Goal: Task Accomplishment & Management: Manage account settings

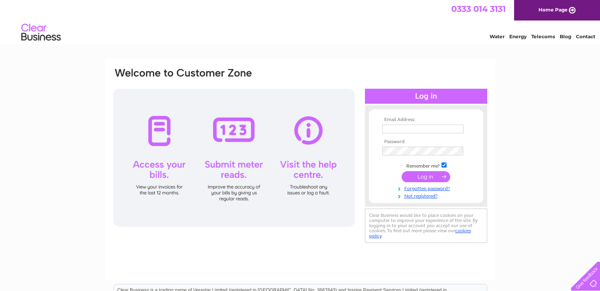
type input "accounts@eastcoastcustomsonline.co.uk"
click at [434, 176] on input "submit" at bounding box center [425, 176] width 49 height 11
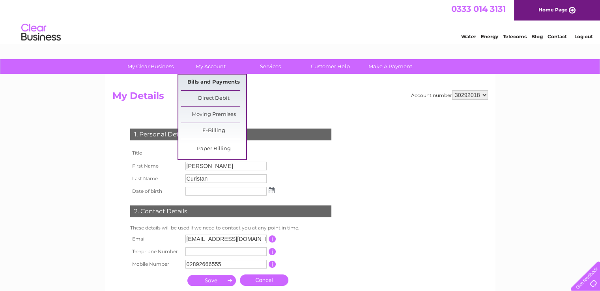
click at [198, 80] on link "Bills and Payments" at bounding box center [213, 83] width 65 height 16
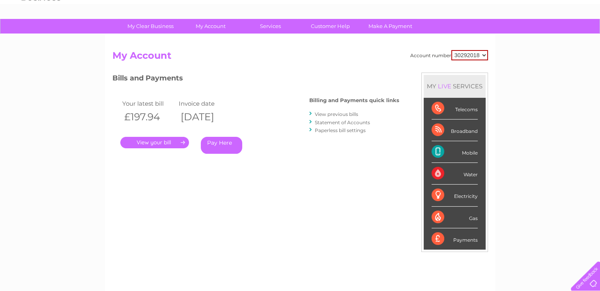
scroll to position [39, 0]
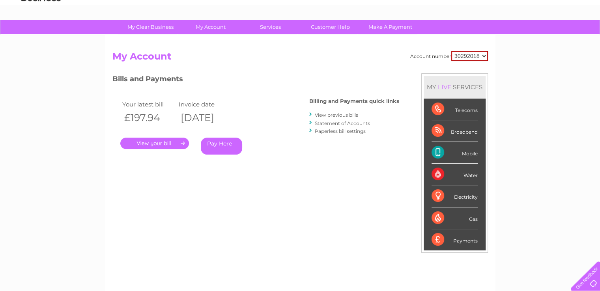
click at [162, 143] on link "." at bounding box center [154, 143] width 69 height 11
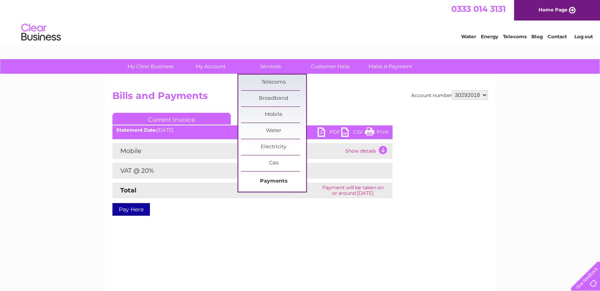
click at [272, 181] on link "Payments" at bounding box center [273, 182] width 65 height 16
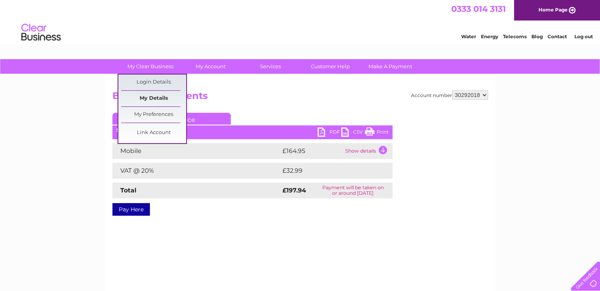
click at [148, 97] on link "My Details" at bounding box center [153, 99] width 65 height 16
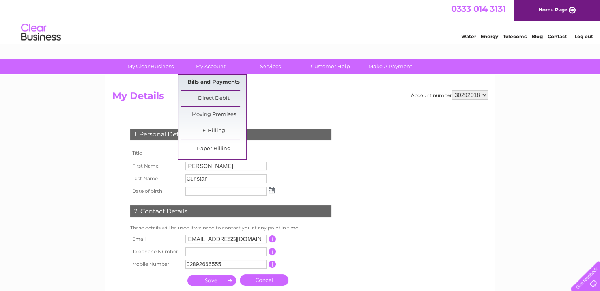
click at [211, 82] on link "Bills and Payments" at bounding box center [213, 83] width 65 height 16
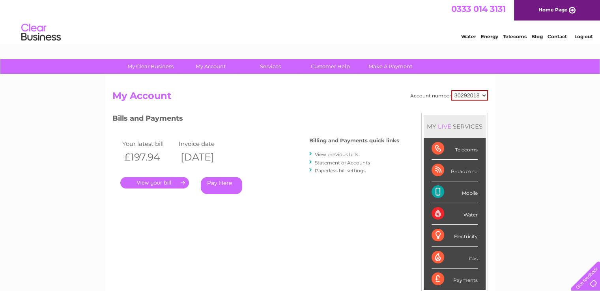
click at [342, 155] on link "View previous bills" at bounding box center [336, 154] width 43 height 6
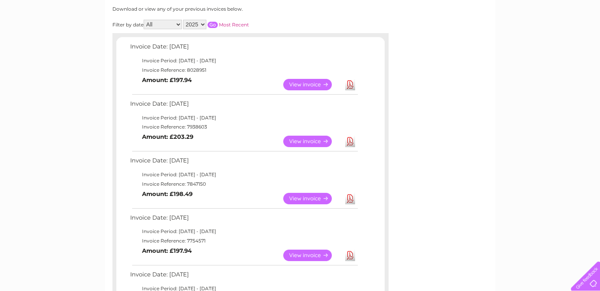
scroll to position [118, 0]
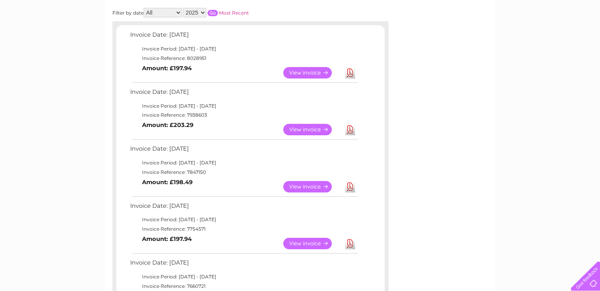
click at [202, 11] on select "2025 2024" at bounding box center [194, 12] width 23 height 9
select select "2024"
click at [184, 8] on select "2025 2024" at bounding box center [194, 12] width 23 height 9
click at [214, 12] on input "button" at bounding box center [212, 13] width 10 height 6
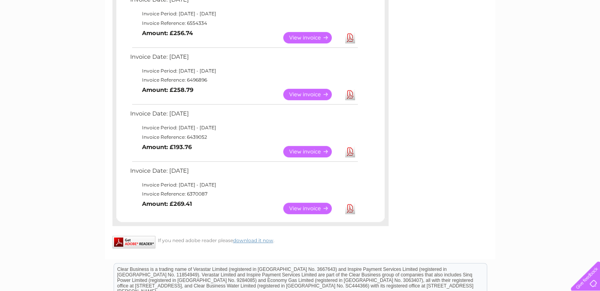
scroll to position [592, 0]
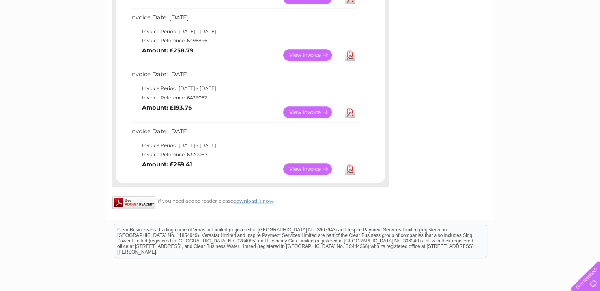
click at [304, 168] on link "View" at bounding box center [312, 168] width 58 height 11
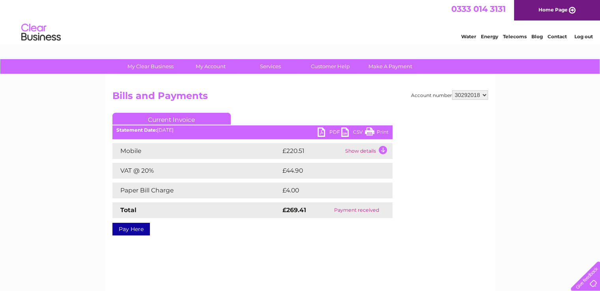
click at [363, 151] on td "Show details" at bounding box center [367, 151] width 49 height 16
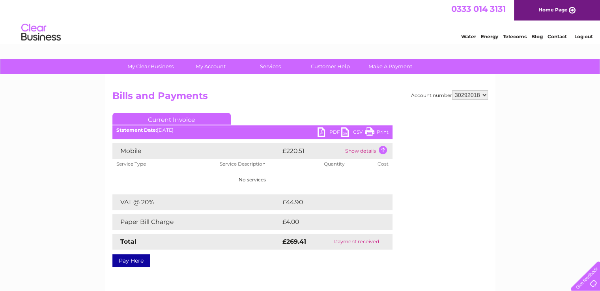
click at [323, 131] on link "PDF" at bounding box center [329, 132] width 24 height 11
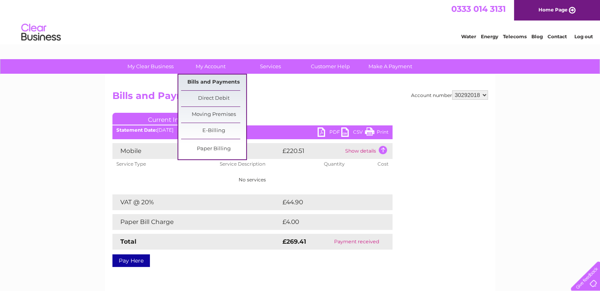
click at [196, 81] on link "Bills and Payments" at bounding box center [213, 83] width 65 height 16
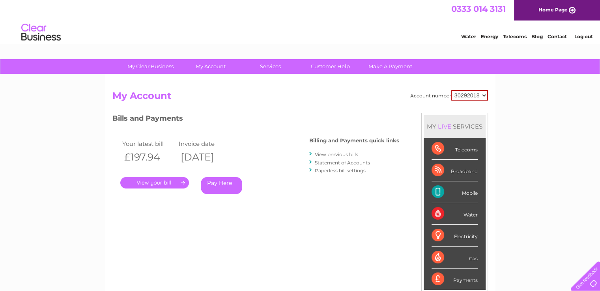
click at [334, 153] on link "View previous bills" at bounding box center [336, 154] width 43 height 6
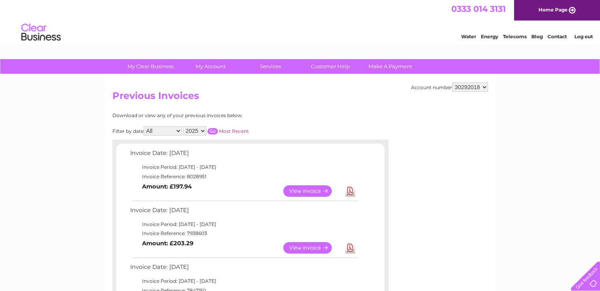
click at [204, 133] on select "2025 2024" at bounding box center [194, 130] width 23 height 9
select select "2024"
click at [184, 126] on select "2025 2024" at bounding box center [194, 130] width 23 height 9
click at [215, 130] on input "button" at bounding box center [212, 131] width 10 height 6
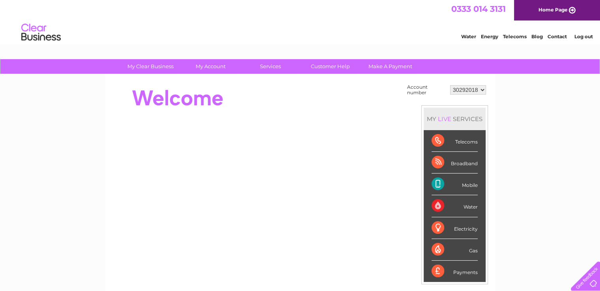
click at [482, 89] on select "30292018" at bounding box center [468, 89] width 36 height 9
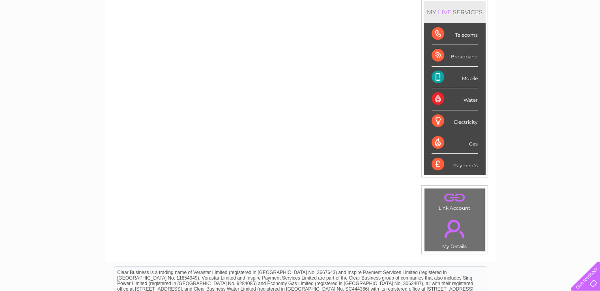
scroll to position [118, 0]
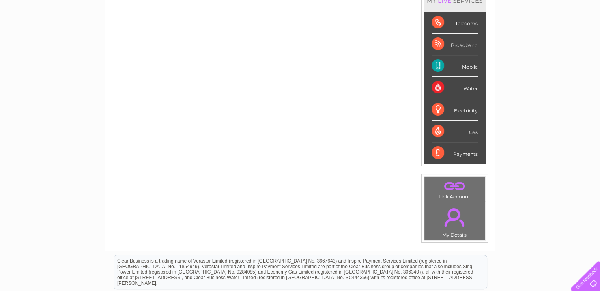
click at [438, 154] on div "Payments" at bounding box center [454, 152] width 46 height 21
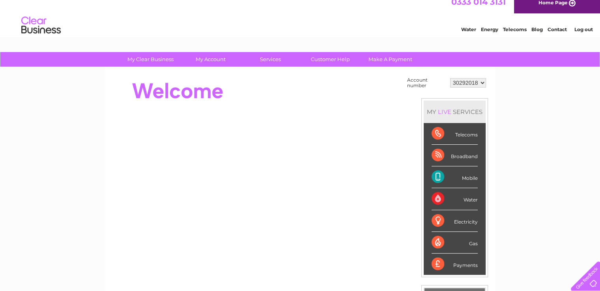
scroll to position [0, 0]
